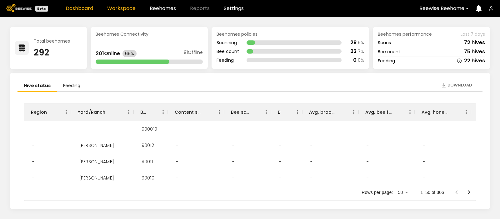
click at [116, 7] on link "Workspace" at bounding box center [121, 8] width 28 height 5
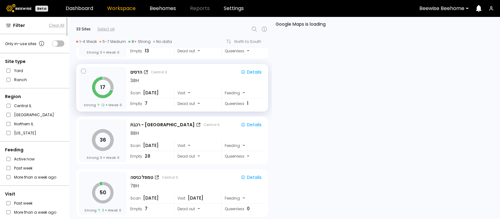
scroll to position [680, 0]
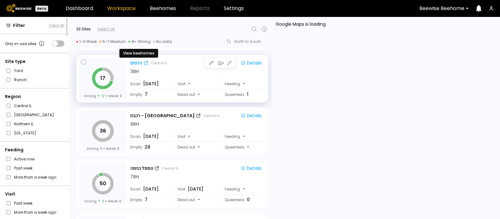
click at [132, 63] on div "הדסים" at bounding box center [136, 63] width 12 height 7
click at [315, 88] on div "Google Maps is on error" at bounding box center [386, 118] width 220 height 192
click at [135, 60] on div "הדסים" at bounding box center [136, 63] width 12 height 7
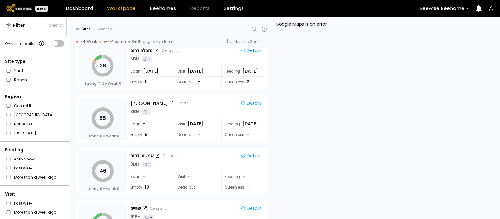
scroll to position [1330, 0]
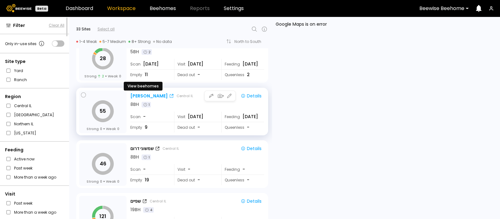
click at [143, 94] on div "יצחקי פקאן" at bounding box center [149, 96] width 38 height 7
click at [138, 93] on div "יצחקי פקאן" at bounding box center [149, 96] width 38 height 7
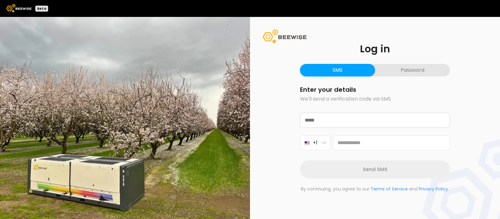
click at [335, 69] on button "SMS" at bounding box center [337, 70] width 75 height 13
click at [323, 119] on input "text" at bounding box center [375, 120] width 149 height 14
type input "**********"
click at [323, 144] on button "+1" at bounding box center [315, 142] width 30 height 15
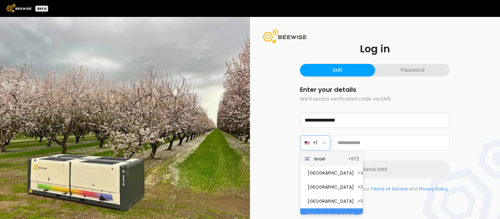
click at [322, 160] on span "Israel" at bounding box center [329, 158] width 30 height 7
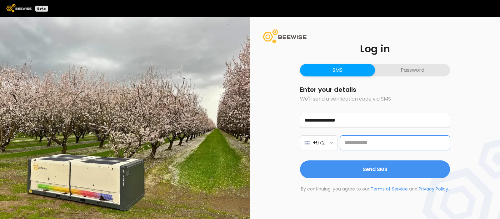
click at [371, 141] on input "tel" at bounding box center [395, 142] width 110 height 15
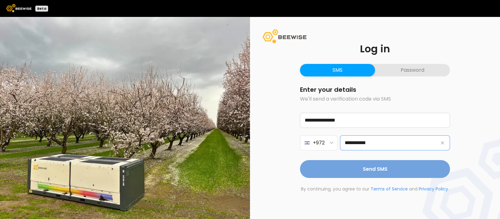
type input "**********"
click at [371, 170] on span "Send SMS" at bounding box center [375, 169] width 25 height 8
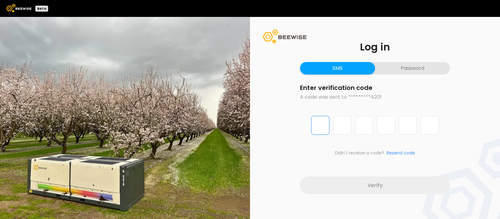
click at [323, 132] on input "Digit 1 of 6" at bounding box center [320, 125] width 18 height 19
type input "*"
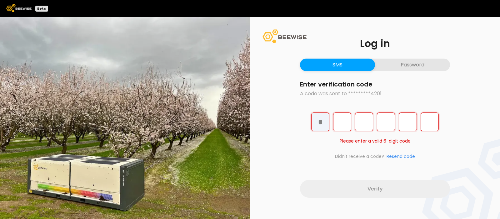
type input "*"
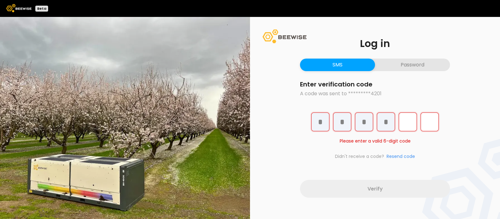
type input "*"
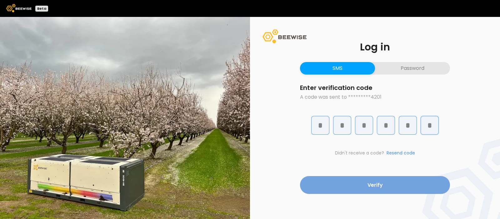
type input "*"
click at [364, 185] on button "Verify" at bounding box center [375, 185] width 150 height 18
